Goal: Transaction & Acquisition: Purchase product/service

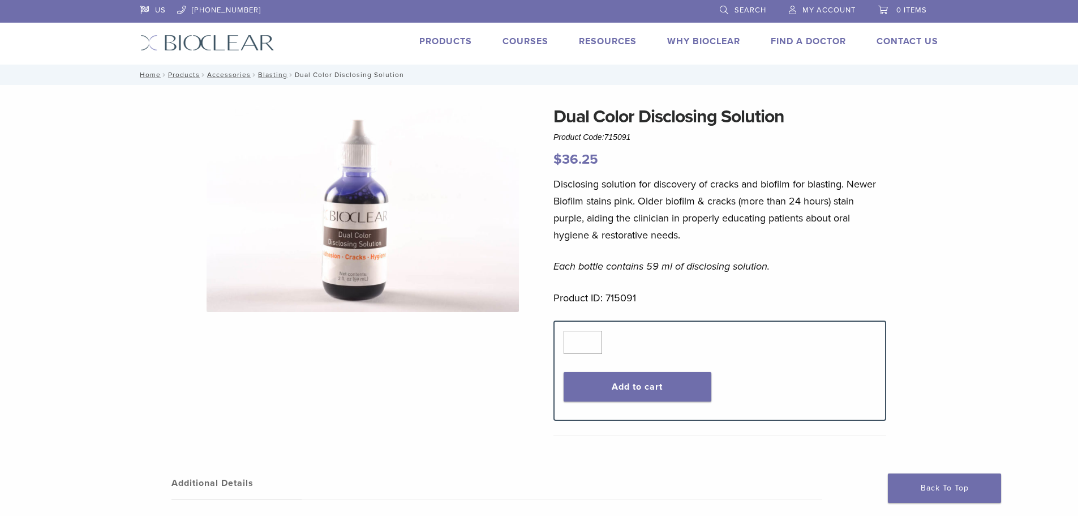
scroll to position [345, 0]
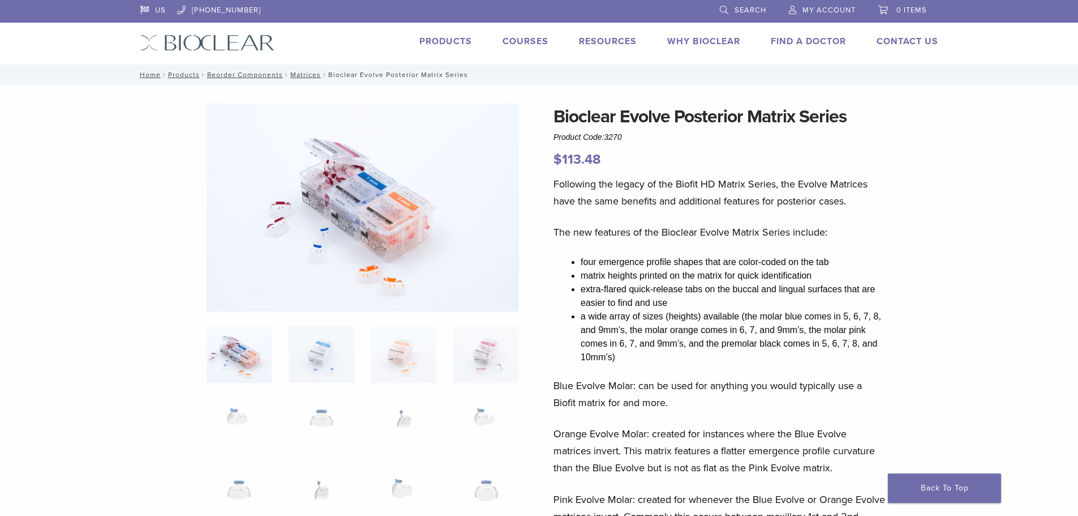
click at [424, 43] on link "Products" at bounding box center [445, 41] width 53 height 11
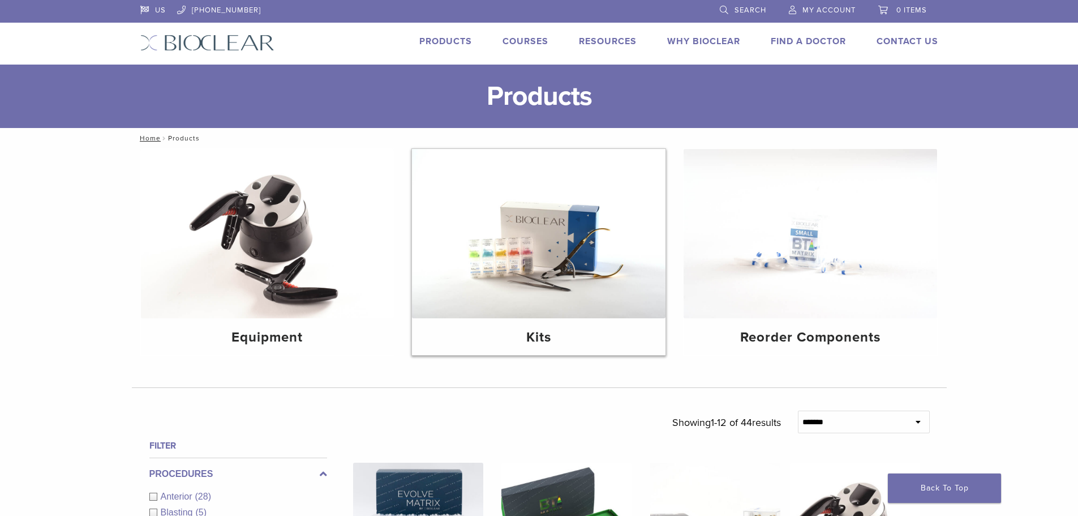
click at [542, 336] on h4 "Kits" at bounding box center [538, 337] width 235 height 20
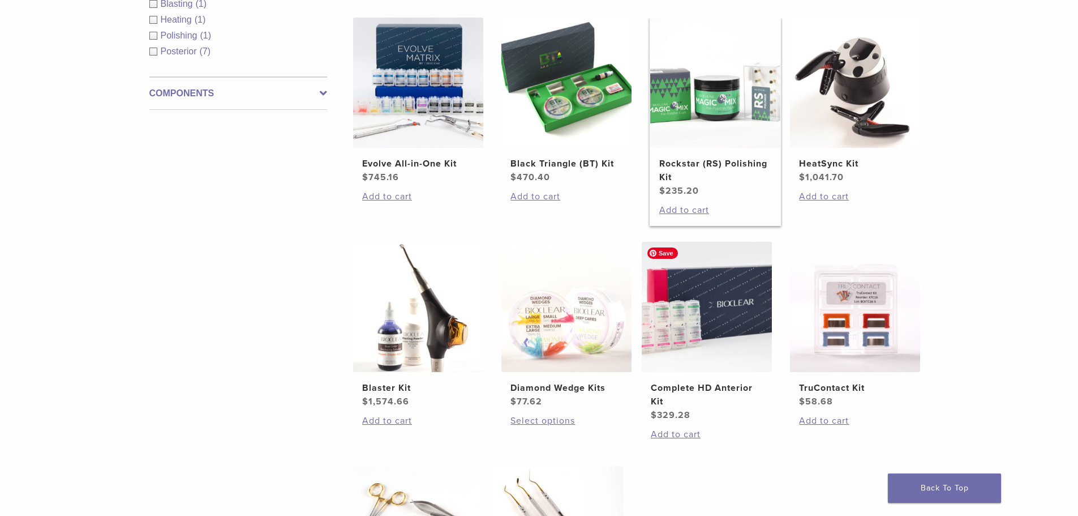
scroll to position [226, 0]
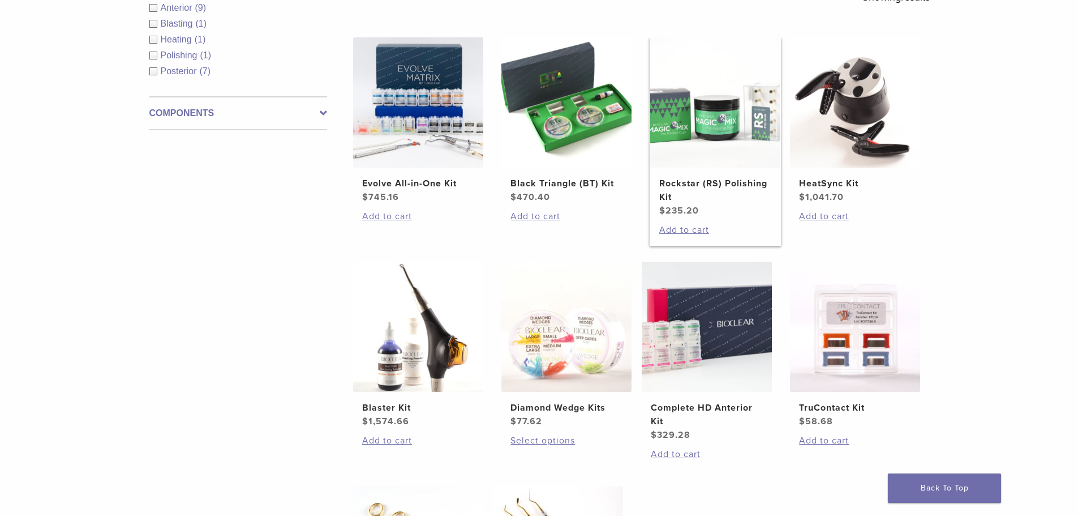
click at [718, 187] on h2 "Rockstar (RS) Polishing Kit" at bounding box center [715, 190] width 112 height 27
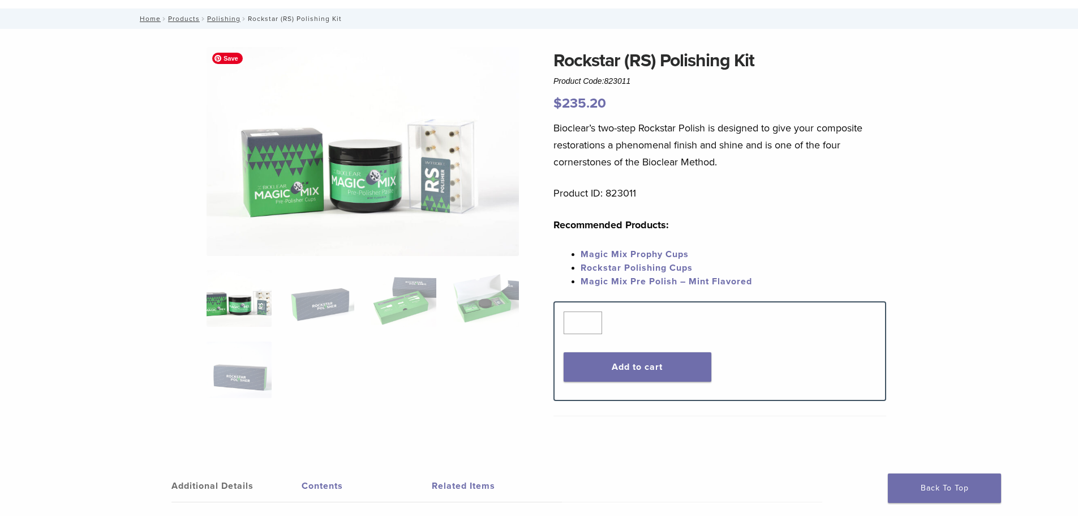
scroll to position [57, 0]
click at [244, 307] on img at bounding box center [239, 297] width 65 height 57
click at [234, 365] on img at bounding box center [239, 369] width 65 height 57
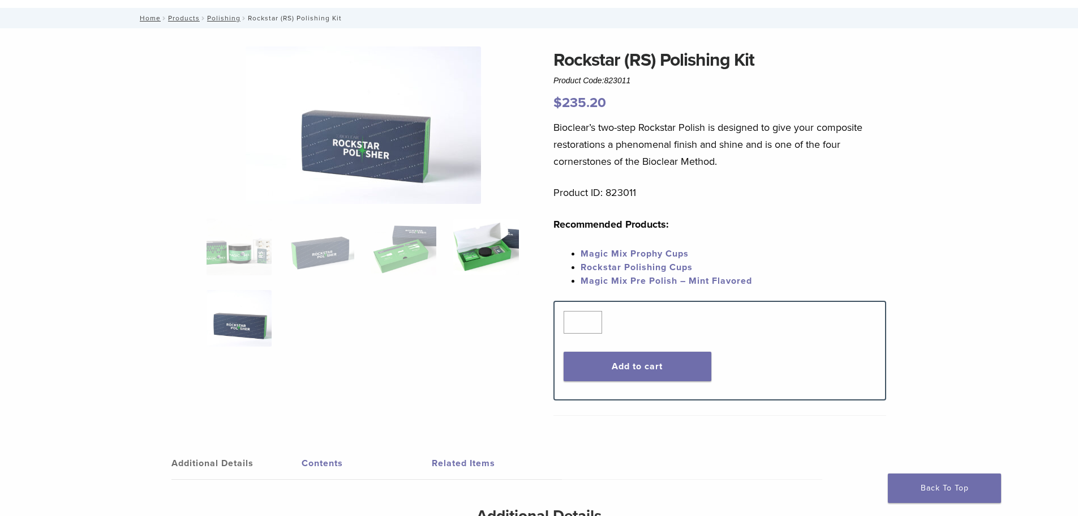
click at [487, 259] on img at bounding box center [485, 246] width 65 height 57
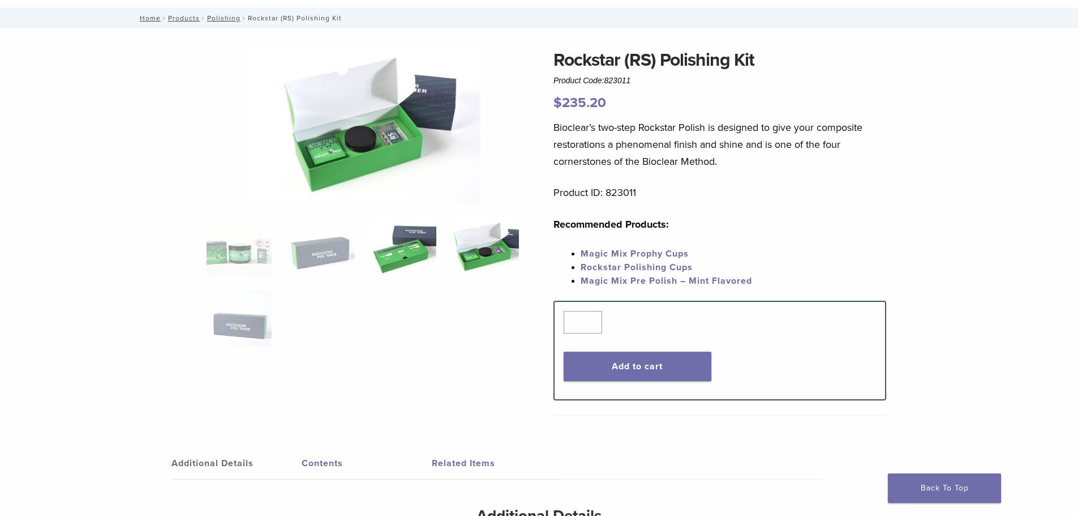
click at [410, 260] on img at bounding box center [403, 246] width 65 height 57
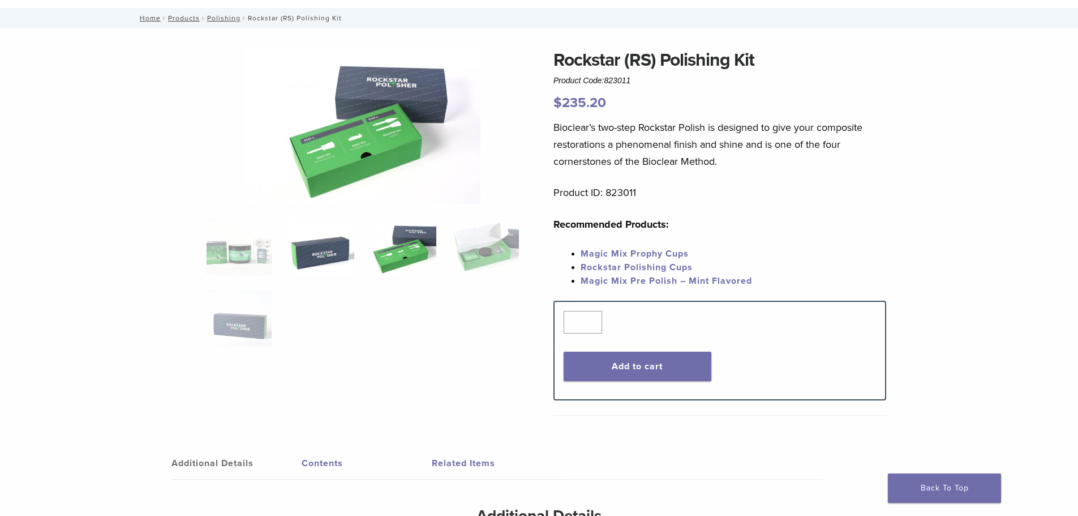
click at [307, 258] on img at bounding box center [321, 246] width 65 height 57
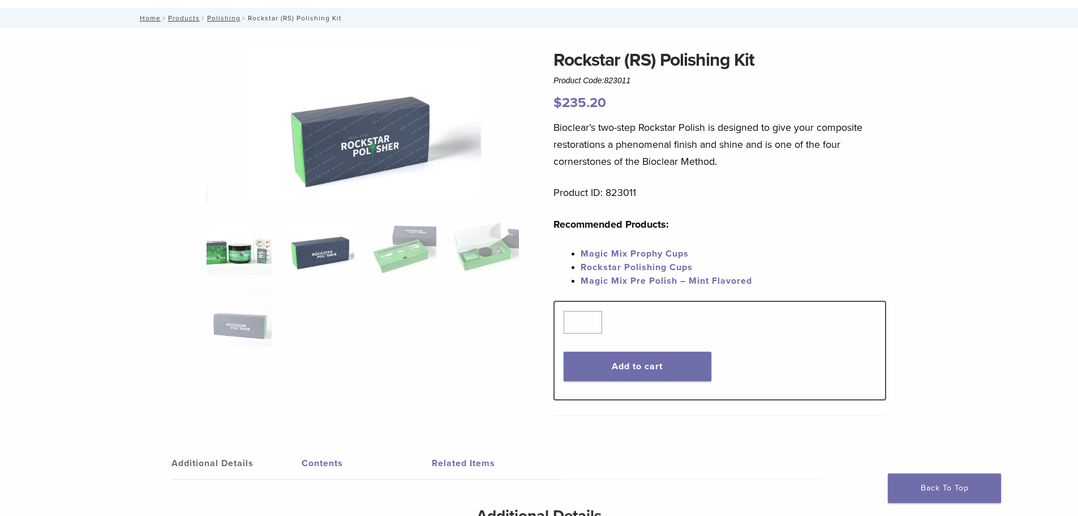
click at [254, 256] on img at bounding box center [239, 246] width 65 height 57
